Goal: Transaction & Acquisition: Purchase product/service

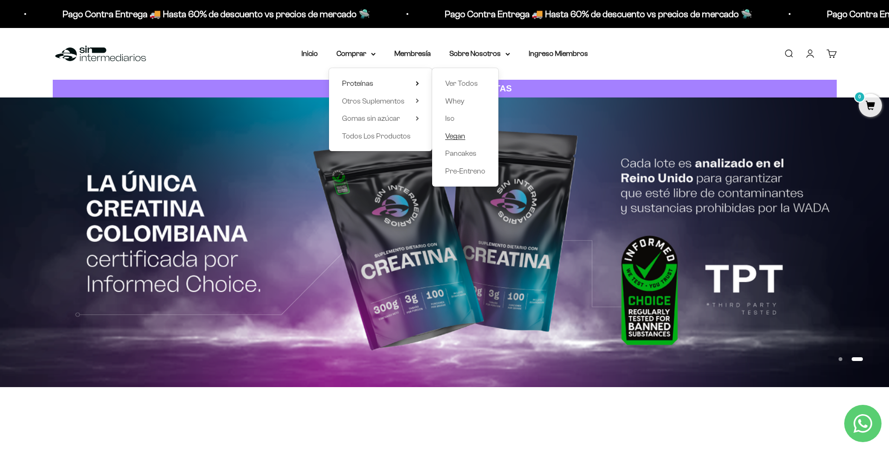
click at [449, 138] on span "Vegan" at bounding box center [455, 136] width 20 height 8
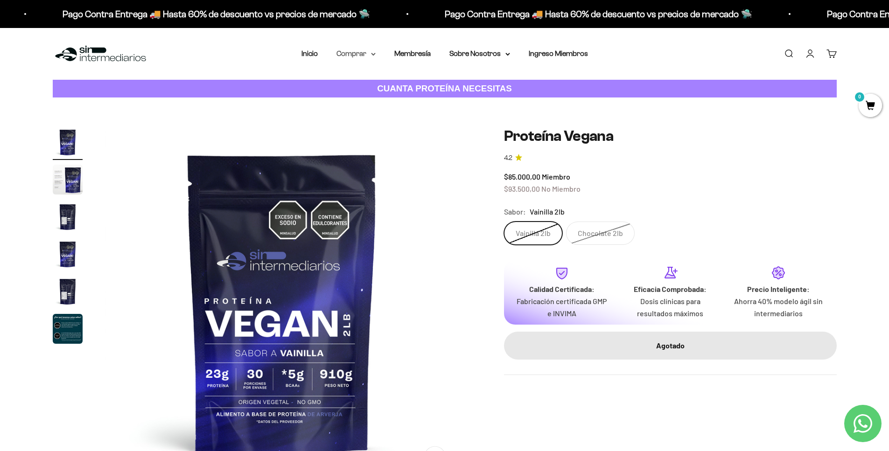
click at [367, 54] on summary "Comprar" at bounding box center [355, 54] width 39 height 12
click at [406, 82] on summary "Proteínas" at bounding box center [380, 83] width 77 height 12
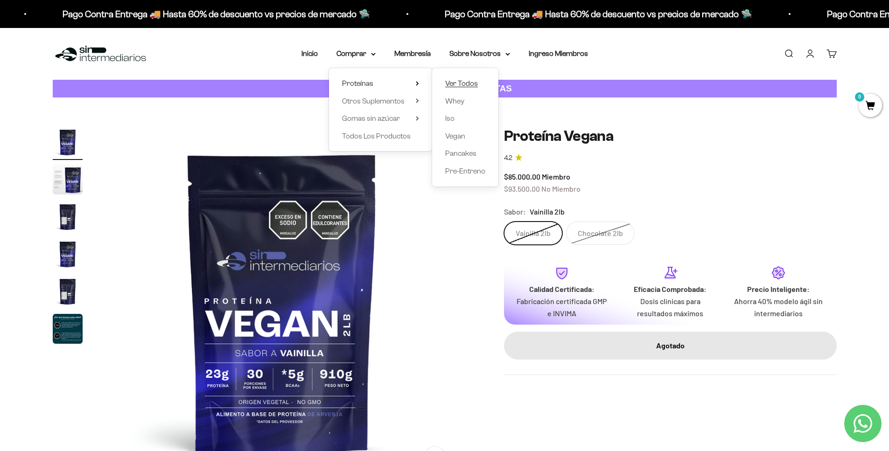
click at [445, 84] on span "Ver Todos" at bounding box center [461, 83] width 33 height 8
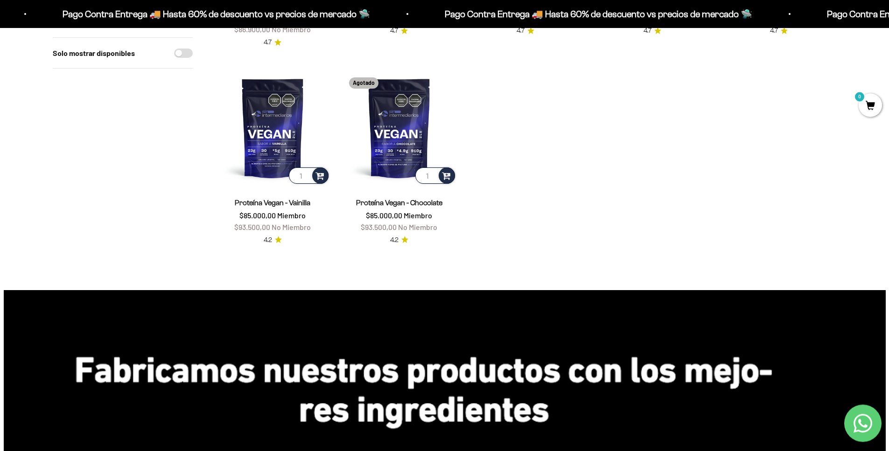
scroll to position [500, 0]
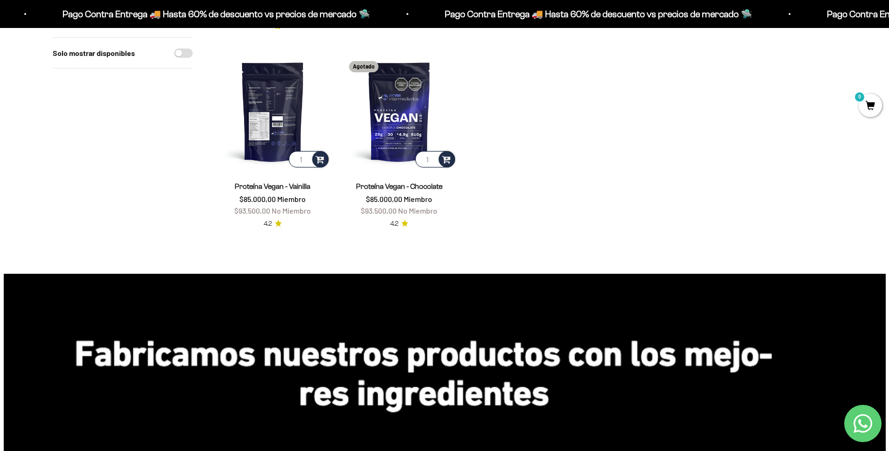
click at [280, 118] on img at bounding box center [272, 111] width 115 height 115
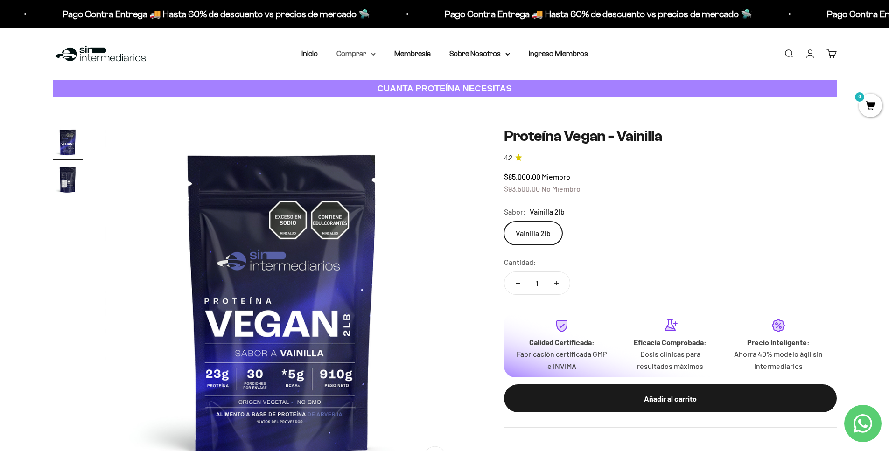
click at [372, 55] on icon at bounding box center [373, 54] width 5 height 3
click at [416, 85] on icon at bounding box center [417, 83] width 3 height 5
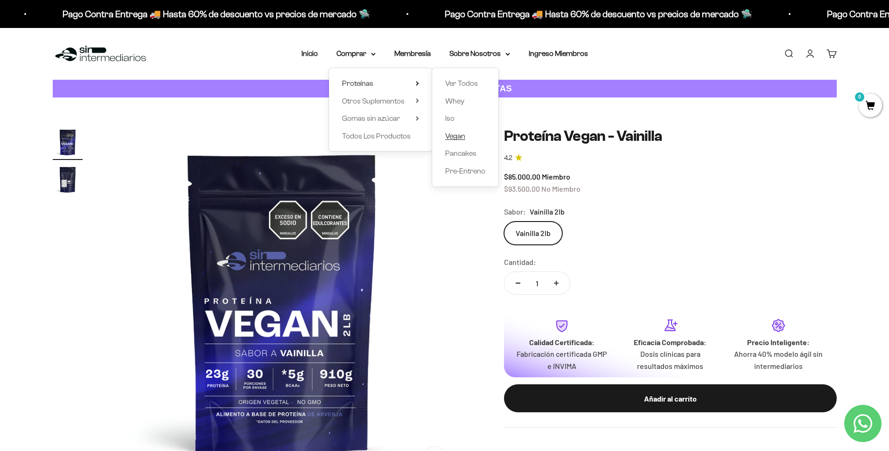
click at [452, 136] on span "Vegan" at bounding box center [455, 136] width 20 height 8
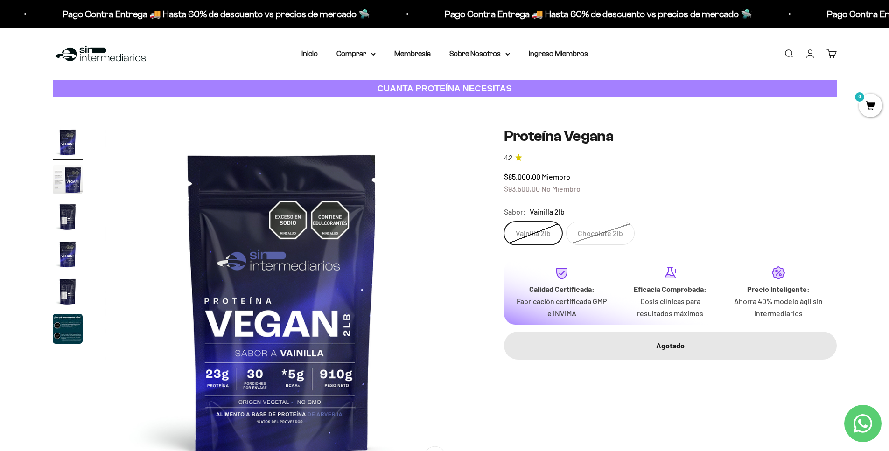
click at [860, 427] on icon "Contact us on WhatsApp" at bounding box center [862, 423] width 19 height 19
click at [89, 56] on img at bounding box center [101, 54] width 96 height 20
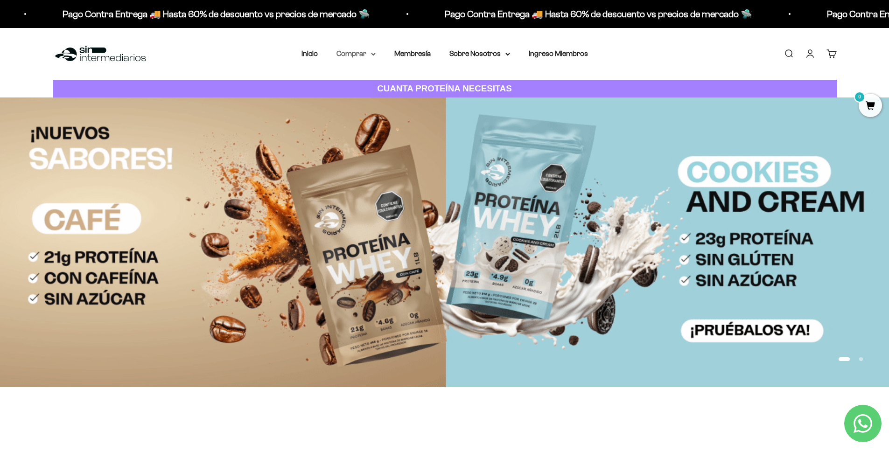
click at [365, 56] on summary "Comprar" at bounding box center [355, 54] width 39 height 12
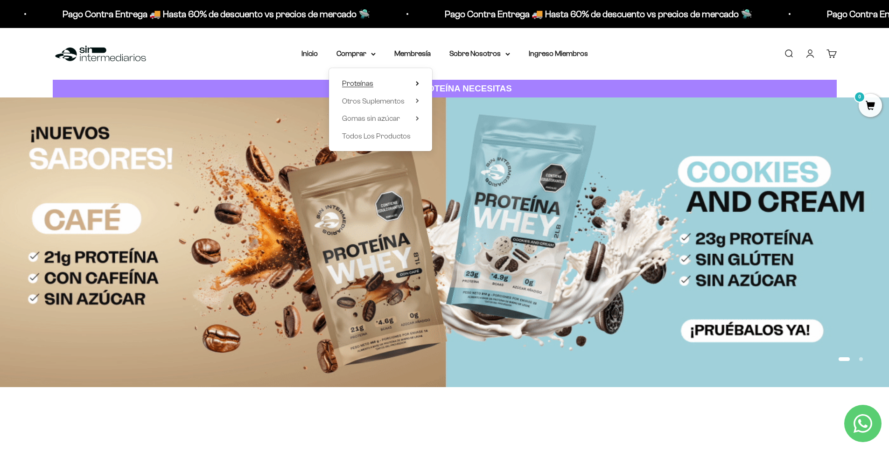
click at [407, 81] on summary "Proteínas" at bounding box center [380, 83] width 77 height 12
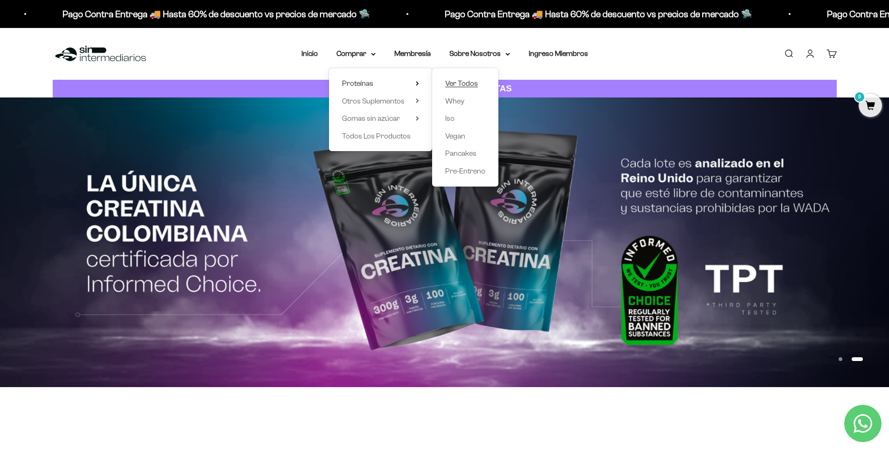
click at [455, 87] on span "Ver Todos" at bounding box center [461, 83] width 33 height 8
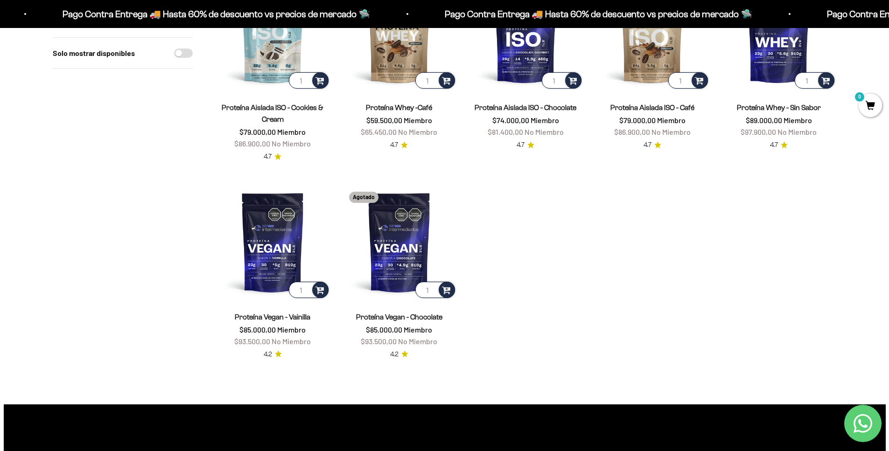
scroll to position [455, 0]
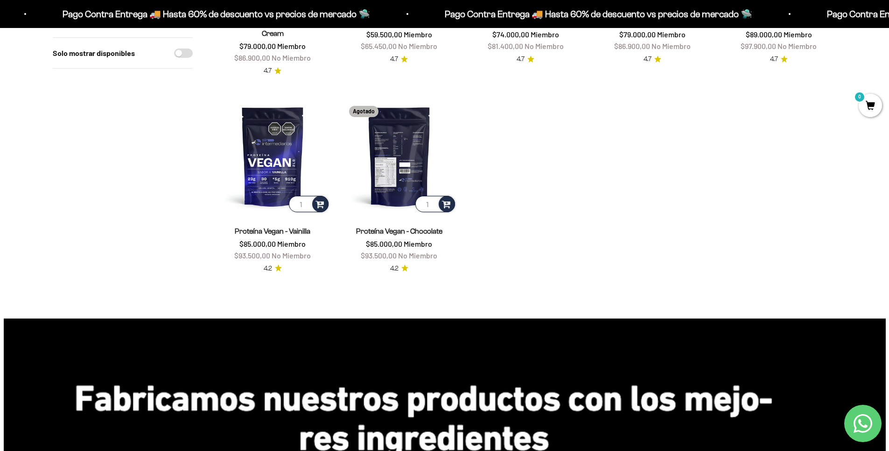
click at [409, 151] on img at bounding box center [398, 155] width 115 height 115
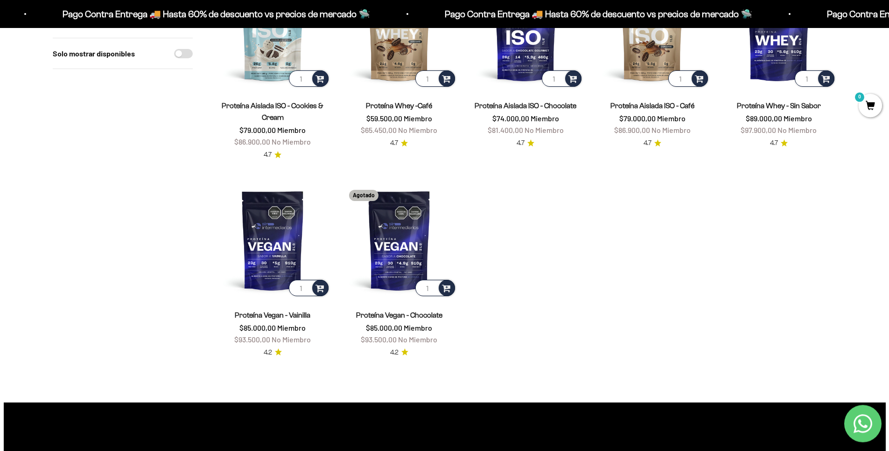
scroll to position [336, 0]
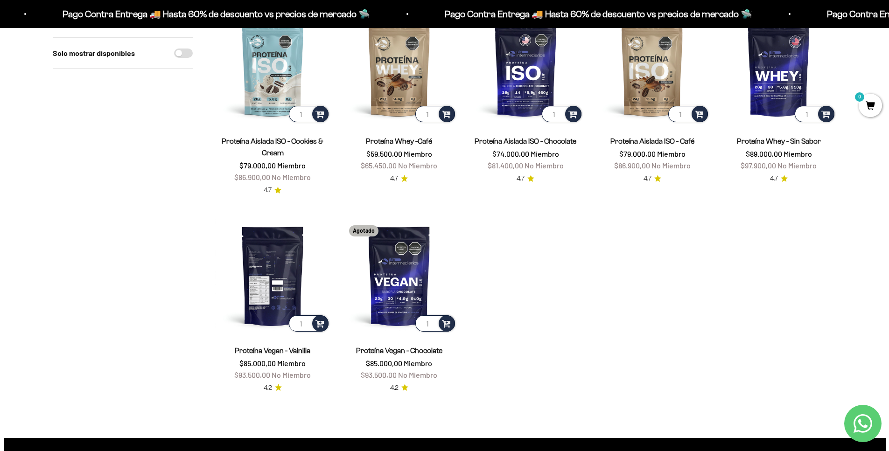
click at [260, 281] on img at bounding box center [272, 275] width 115 height 115
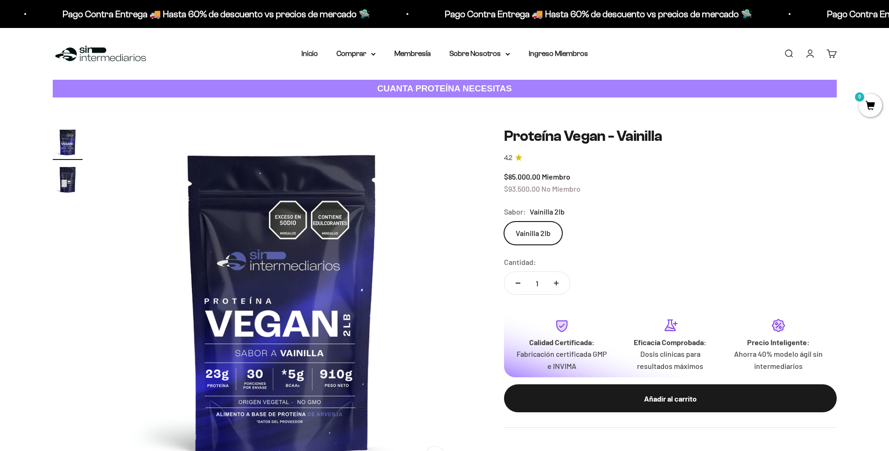
click at [533, 234] on label "Vainilla 2lb" at bounding box center [533, 233] width 58 height 23
click at [504, 222] on input "Vainilla 2lb" at bounding box center [503, 221] width 0 height 0
click at [733, 204] on safe-sticky "Proteína Vegan - Vainilla 4.2 $85.000,00 Miembro $93.500,00 No Miembro Calidad …" at bounding box center [670, 277] width 333 height 300
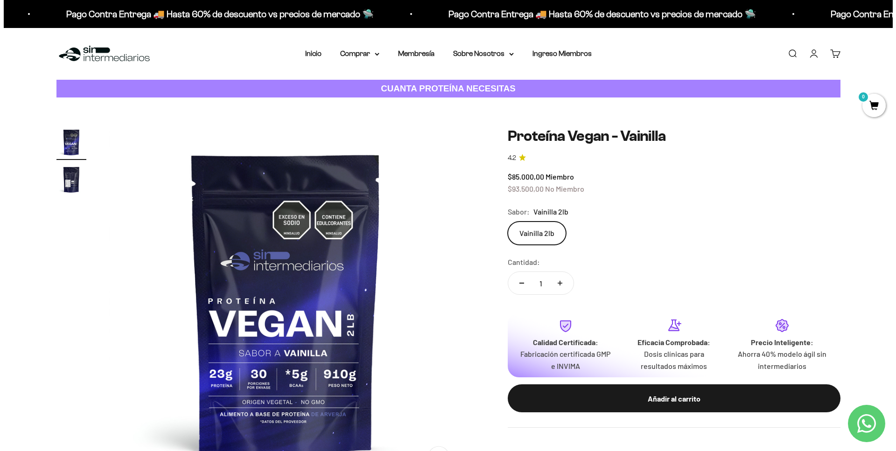
scroll to position [90, 0]
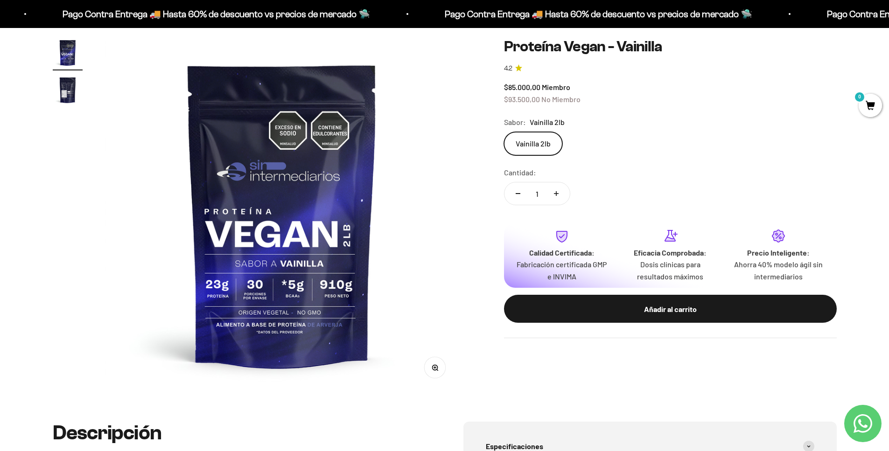
click at [532, 143] on label "Vainilla 2lb" at bounding box center [533, 143] width 58 height 23
click at [504, 132] on input "Vainilla 2lb" at bounding box center [503, 132] width 0 height 0
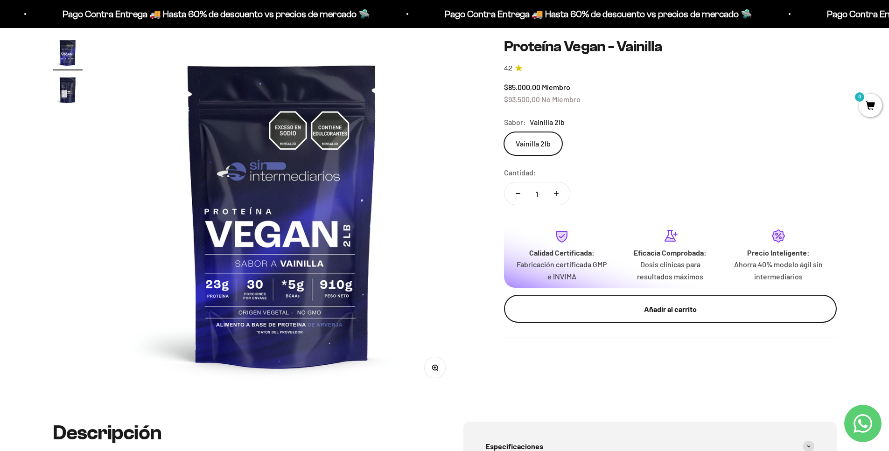
click at [693, 312] on div "Añadir al carrito" at bounding box center [669, 309] width 295 height 12
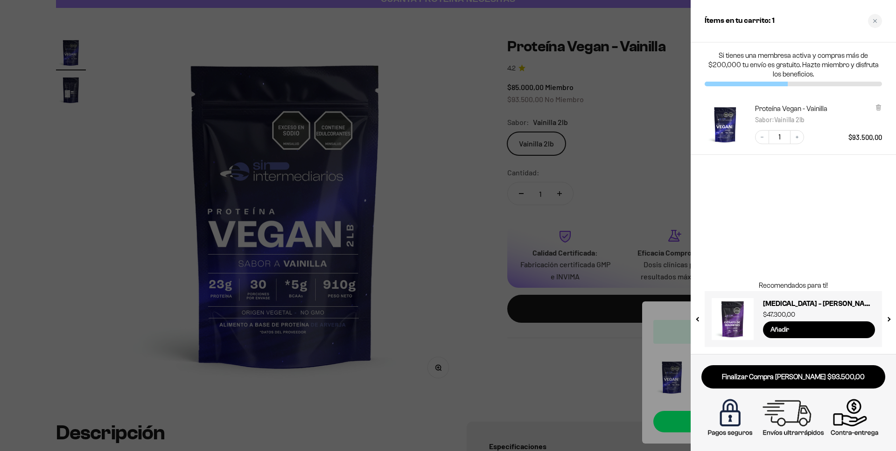
click at [748, 186] on div "Si tienes una membresa activa y compras más de $200,000 tu envío es gratuito. H…" at bounding box center [792, 198] width 205 height 312
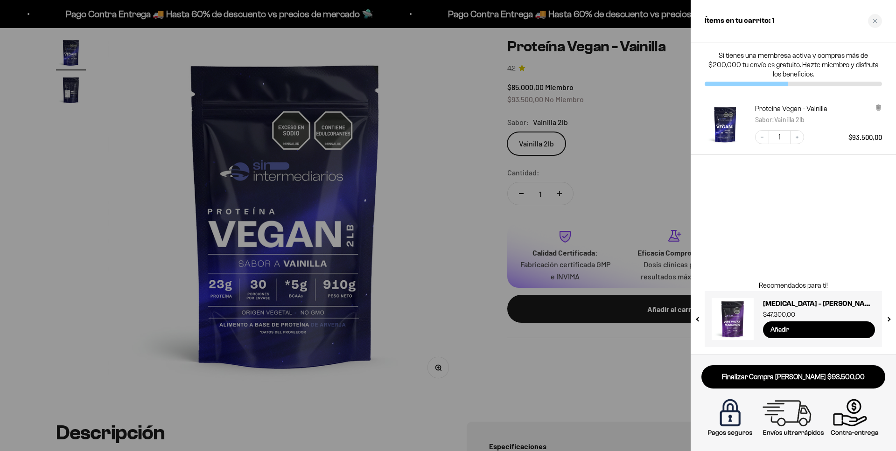
click at [751, 182] on div "Si tienes una membresa activa y compras más de $200,000 tu envío es gratuito. H…" at bounding box center [792, 198] width 205 height 312
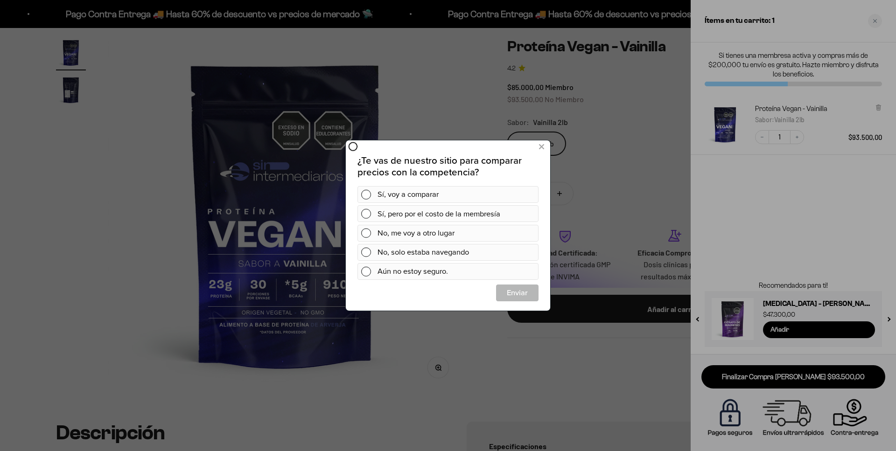
scroll to position [0, 0]
click at [540, 148] on icon at bounding box center [541, 147] width 5 height 13
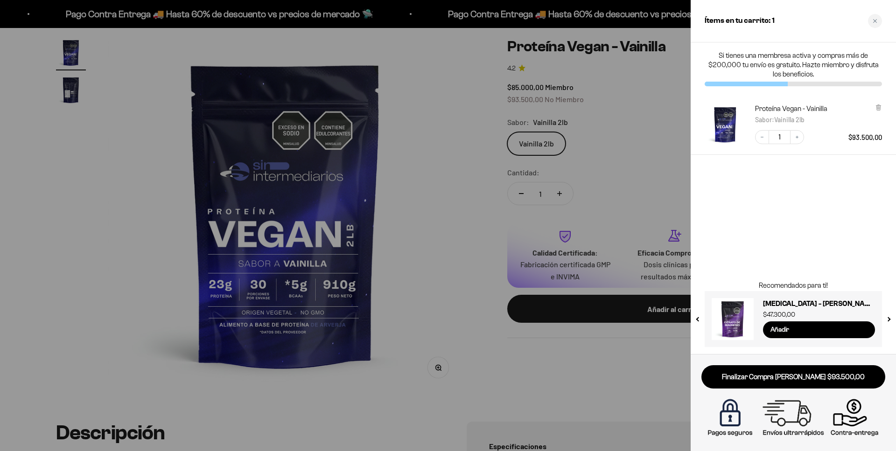
click at [797, 227] on div "Si tienes una membresa activa y compras más de $200,000 tu envío es gratuito. H…" at bounding box center [792, 198] width 205 height 312
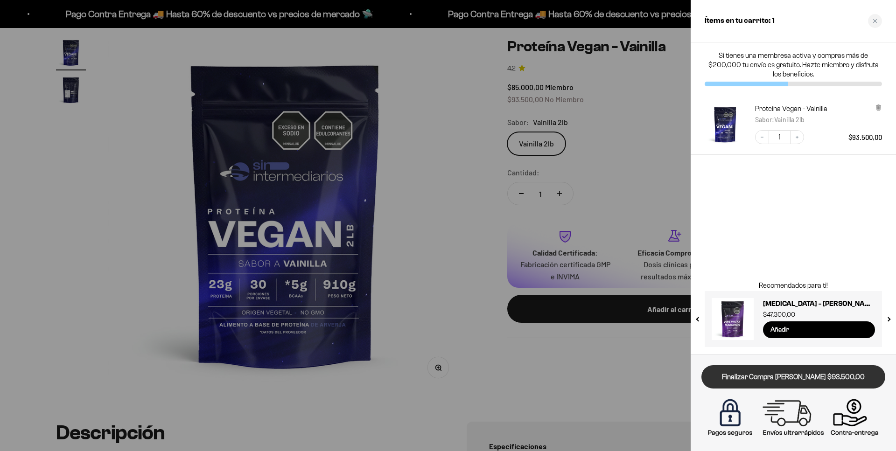
click at [796, 382] on link "Finalizar Compra [PERSON_NAME] $93.500,00" at bounding box center [793, 377] width 184 height 24
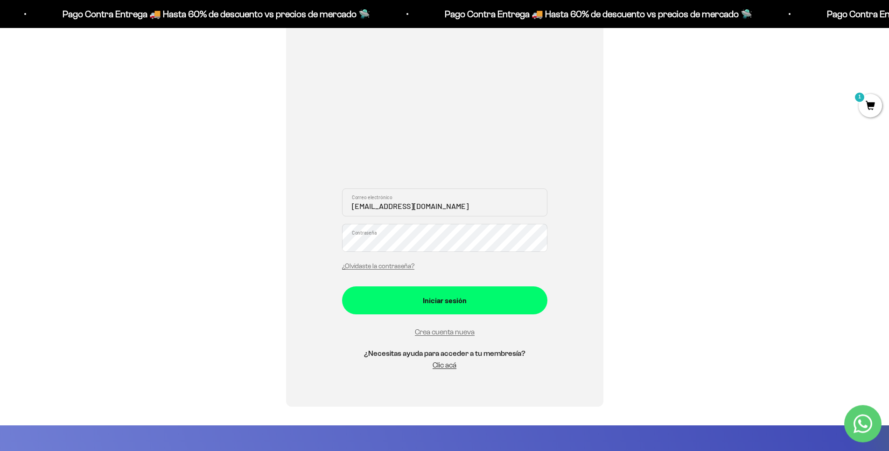
scroll to position [269, 0]
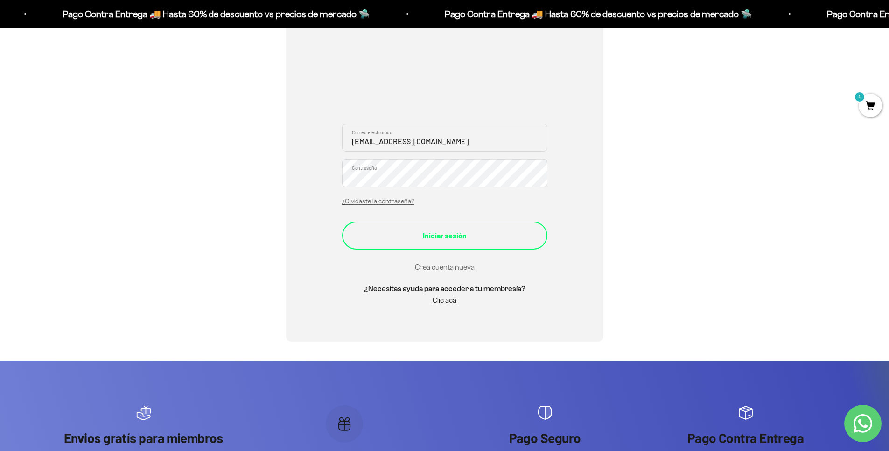
click at [442, 240] on div "Iniciar sesión" at bounding box center [445, 235] width 168 height 12
